Goal: Information Seeking & Learning: Learn about a topic

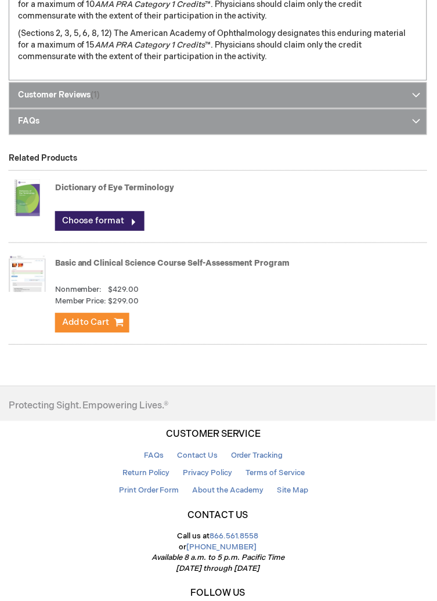
scroll to position [1587, 0]
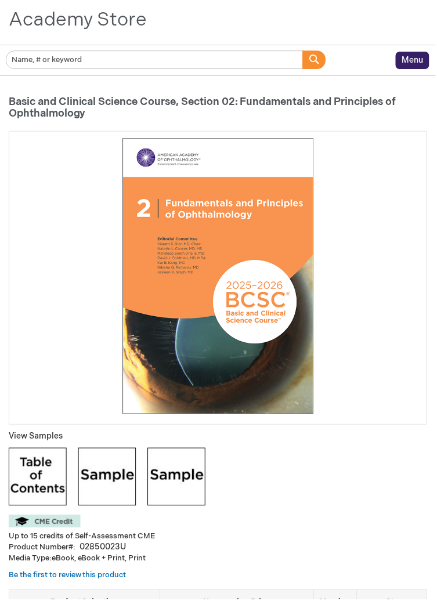
scroll to position [78, 0]
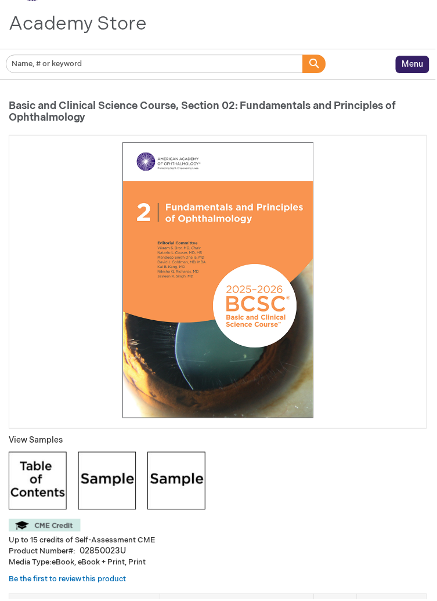
click at [110, 481] on img at bounding box center [107, 483] width 58 height 58
click at [60, 485] on img at bounding box center [38, 483] width 58 height 58
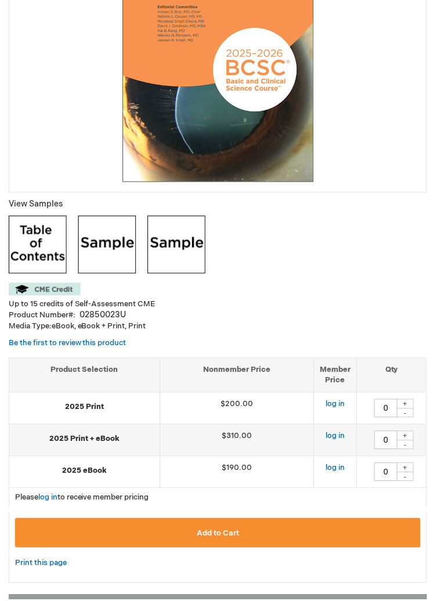
scroll to position [317, 0]
